Goal: Obtain resource: Obtain resource

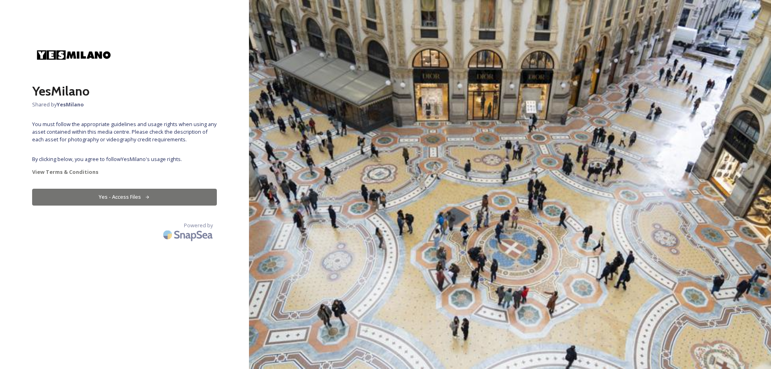
click at [133, 196] on button "Yes - Access Files" at bounding box center [124, 197] width 185 height 16
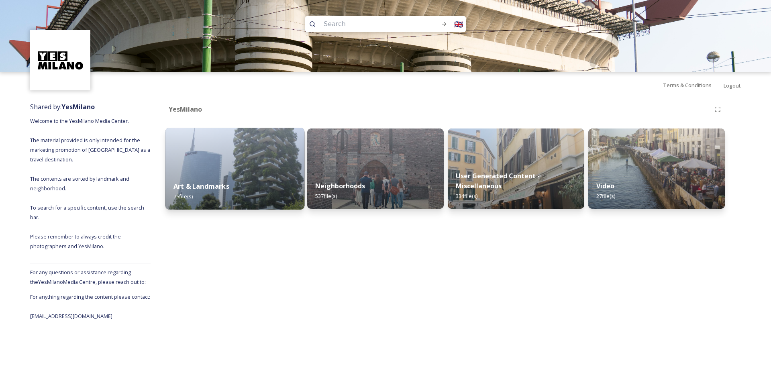
click at [290, 180] on div "Art & Landmarks 75 file(s)" at bounding box center [235, 191] width 139 height 37
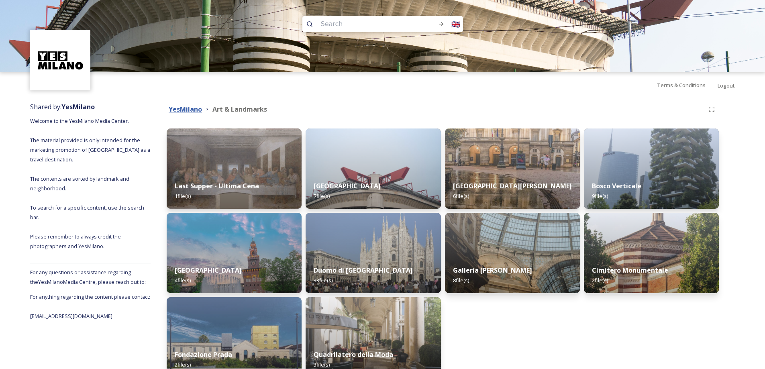
click at [193, 108] on strong "YesMilano" at bounding box center [185, 109] width 33 height 9
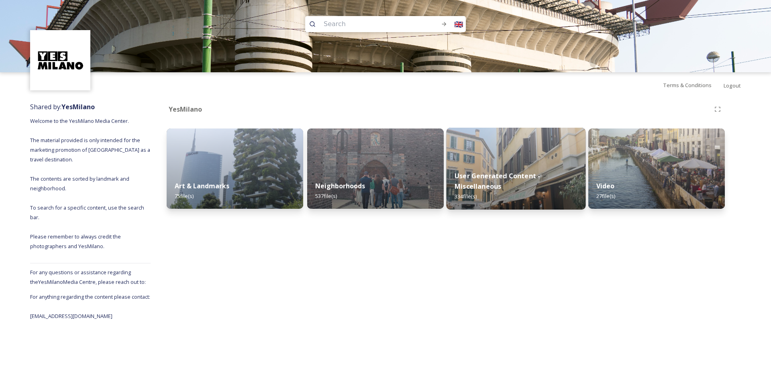
click at [494, 172] on strong "User Generated Content - Miscellaneous" at bounding box center [498, 181] width 86 height 19
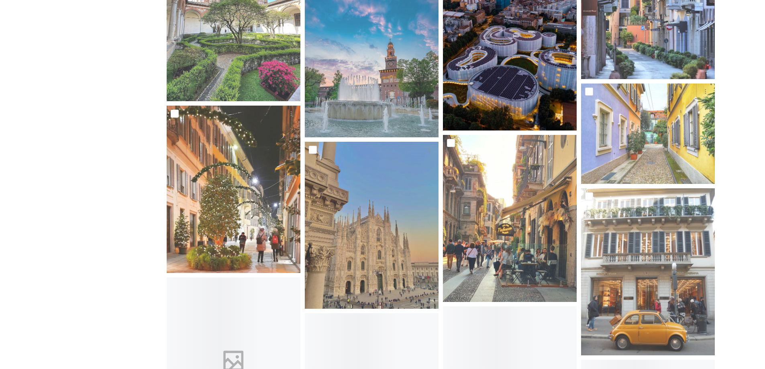
scroll to position [1567, 0]
